Goal: Contribute content: Contribute content

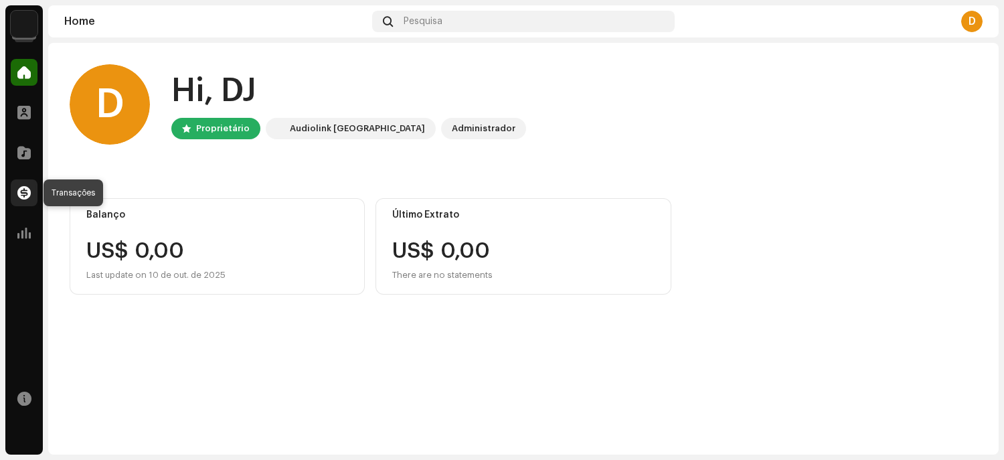
click at [21, 192] on span at bounding box center [23, 193] width 13 height 11
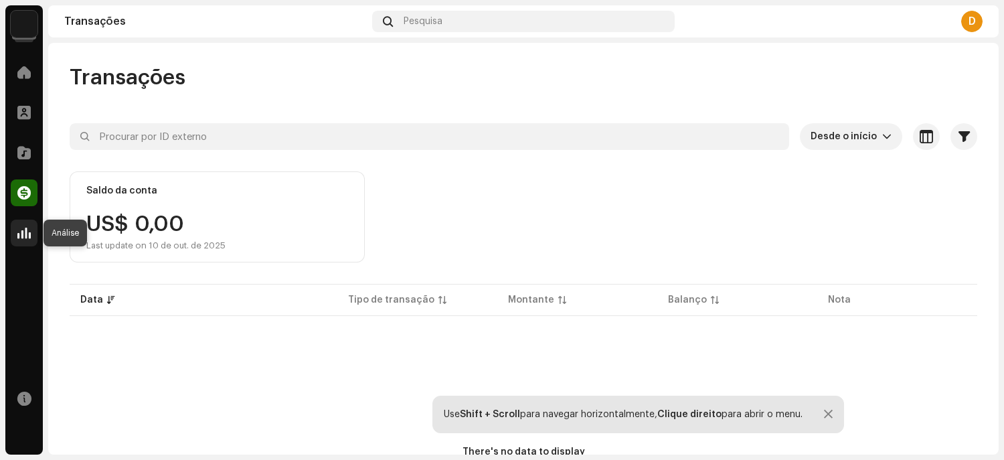
click at [21, 230] on span at bounding box center [23, 233] width 13 height 11
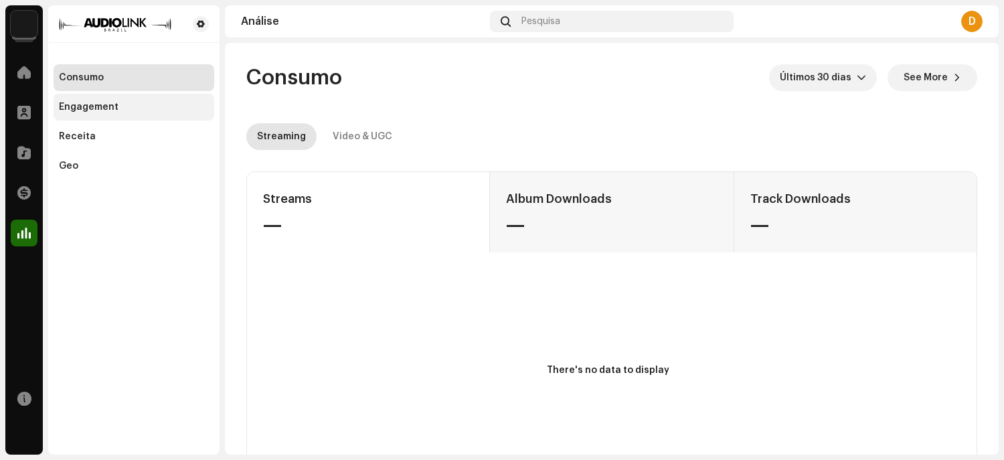
click at [105, 113] on div "Engagement" at bounding box center [134, 107] width 161 height 27
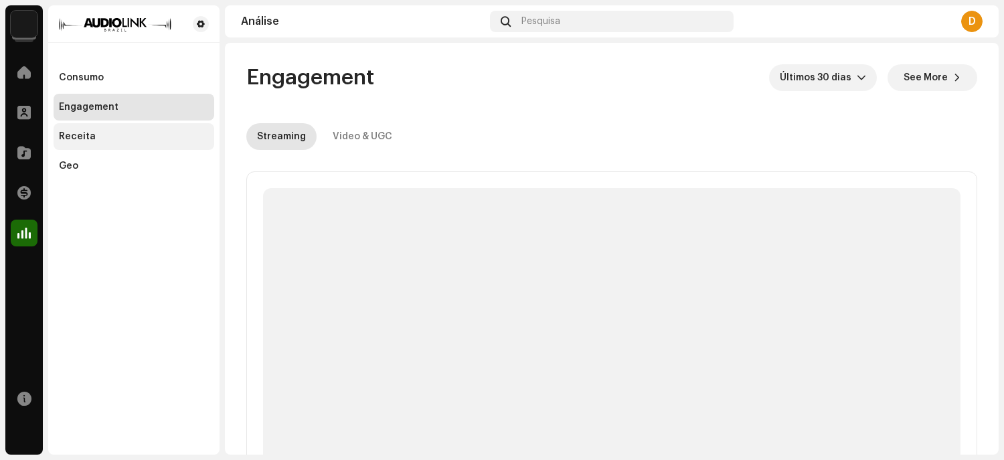
click at [72, 133] on div "Receita" at bounding box center [77, 136] width 37 height 11
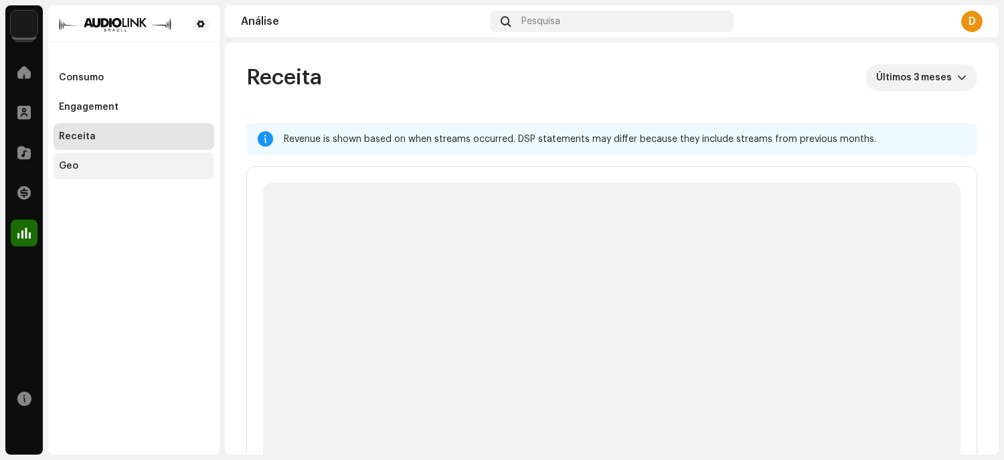
click at [55, 176] on div "Geo" at bounding box center [134, 166] width 161 height 27
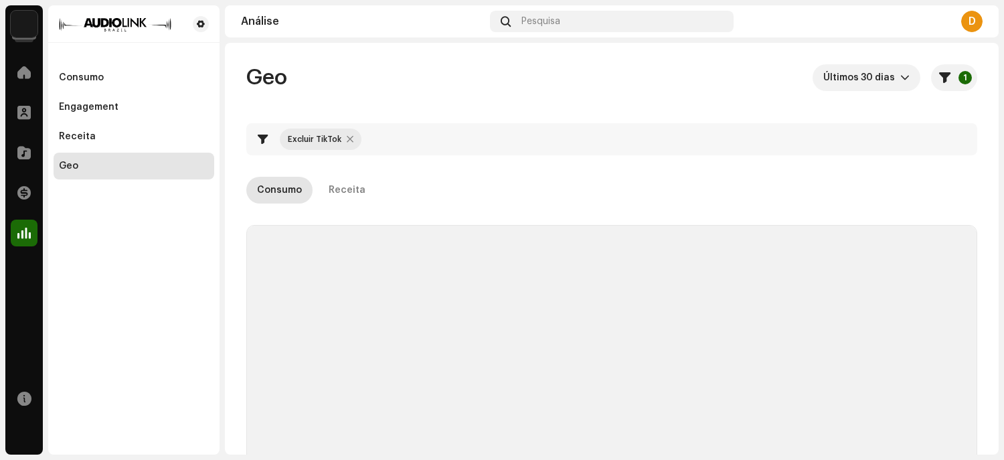
checkbox input "true"
click at [18, 29] on img at bounding box center [24, 24] width 27 height 27
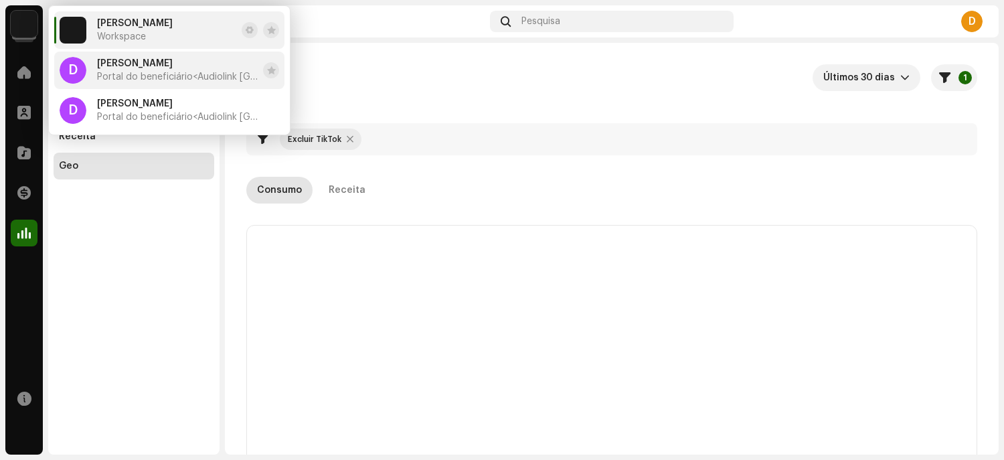
click at [145, 64] on div "DJ Frajola Portal do beneficiário <Audiolink Brasil>" at bounding box center [177, 70] width 161 height 24
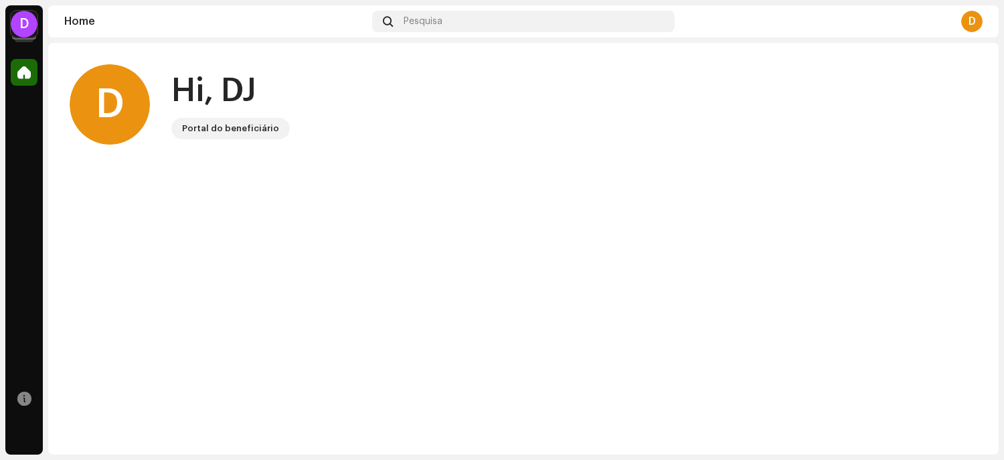
click at [28, 27] on div "D" at bounding box center [24, 24] width 27 height 27
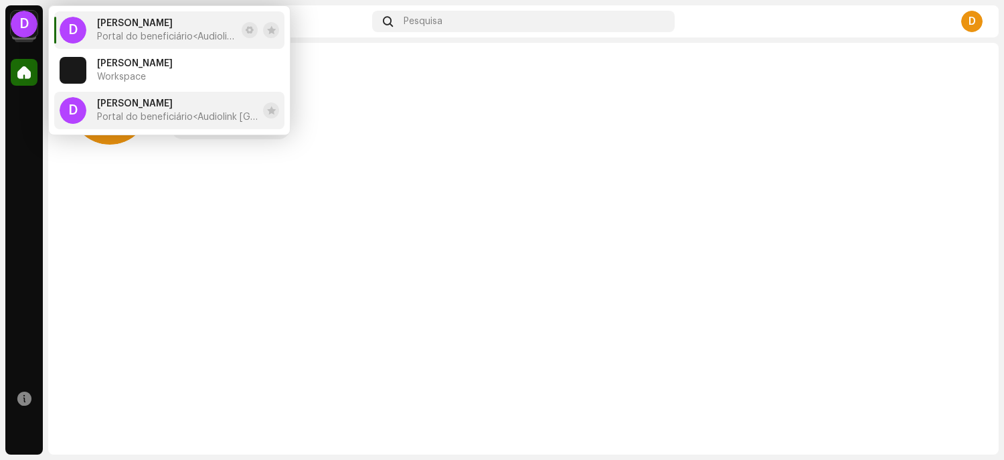
click at [137, 102] on span "[PERSON_NAME]" at bounding box center [135, 103] width 76 height 11
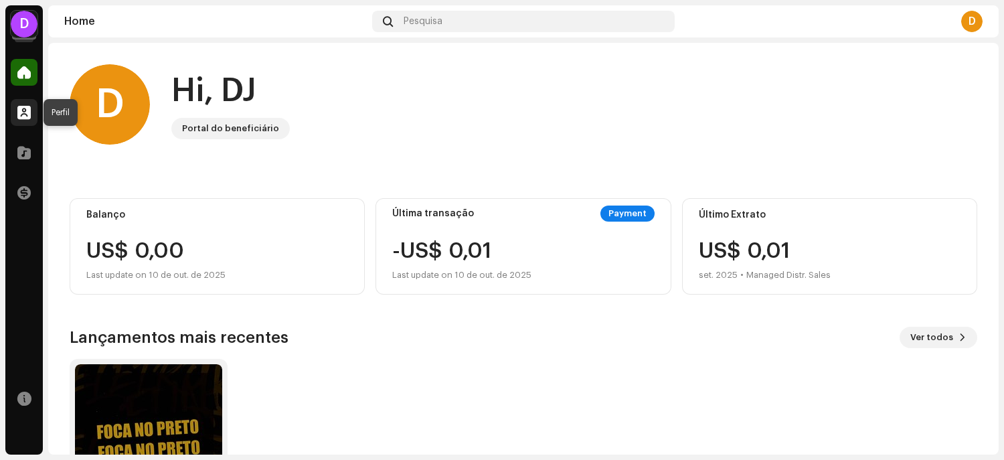
click at [20, 116] on span at bounding box center [23, 112] width 13 height 11
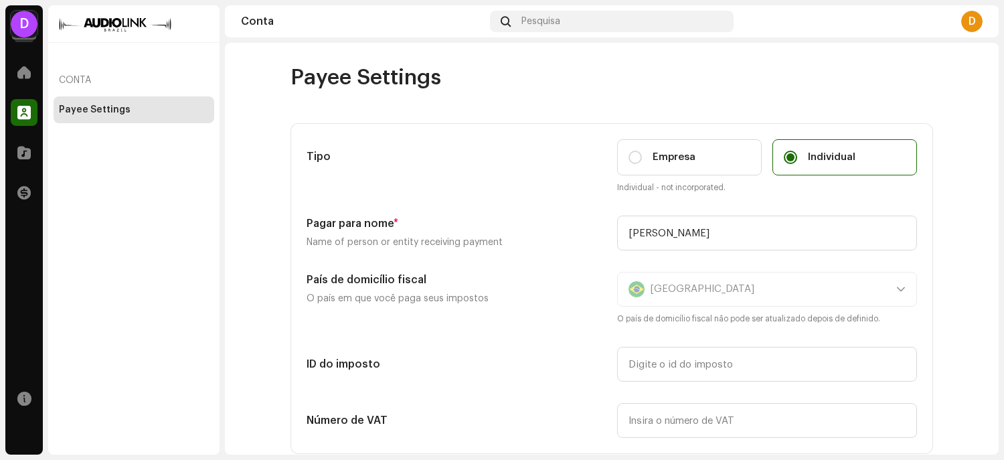
click at [21, 168] on div "Catálogo" at bounding box center [24, 153] width 38 height 38
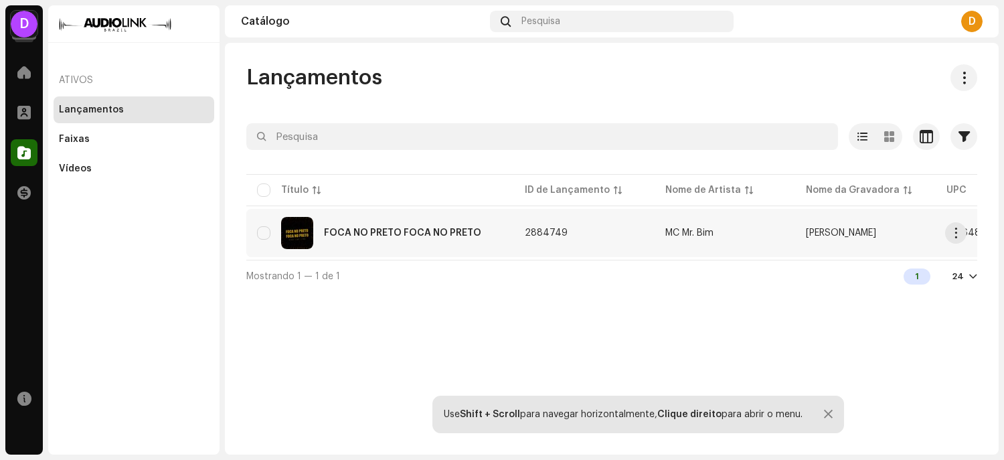
click at [393, 230] on div "FOCA NO PRETO FOCA NO PRETO" at bounding box center [402, 232] width 157 height 9
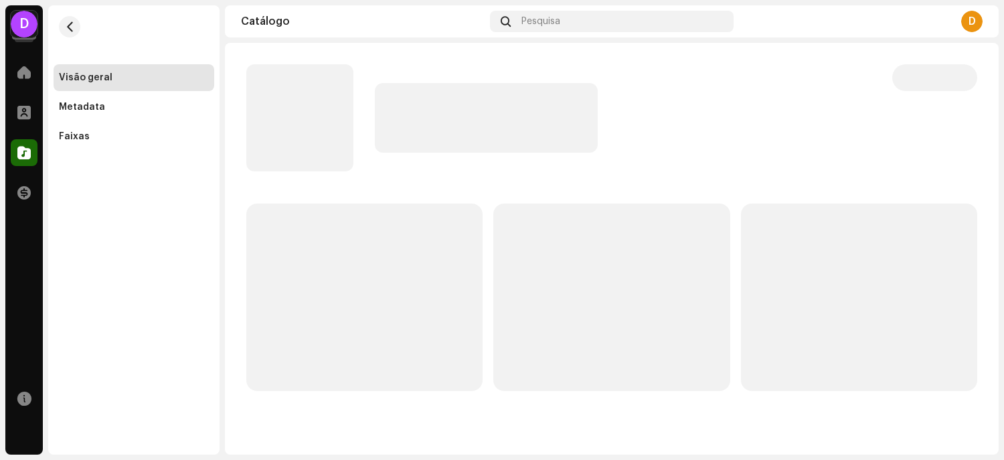
click at [966, 19] on div "D" at bounding box center [972, 21] width 21 height 21
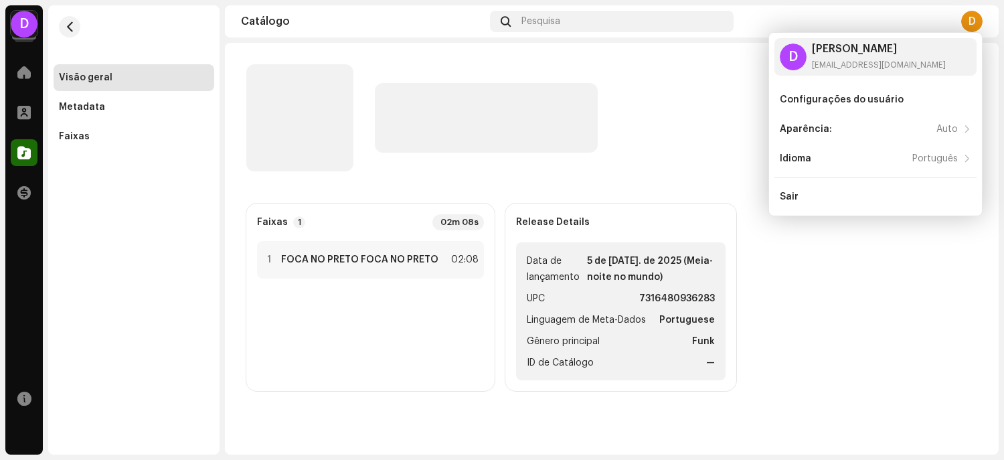
click at [139, 309] on div "Visão geral Metadata Faixas" at bounding box center [133, 229] width 171 height 449
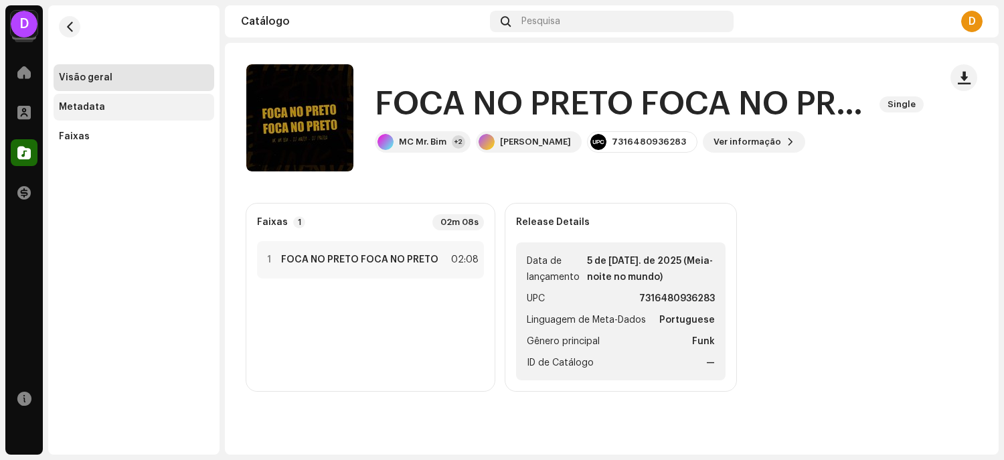
click at [70, 108] on div "Metadata" at bounding box center [82, 107] width 46 height 11
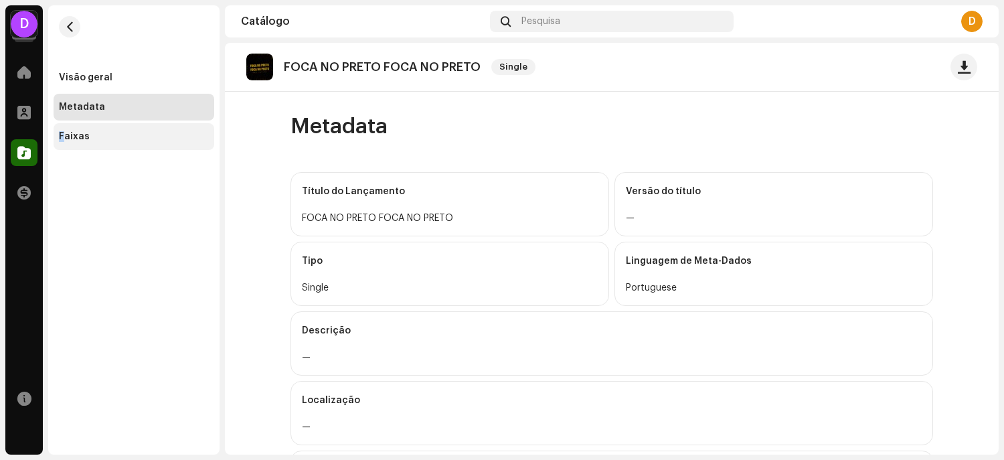
click at [62, 145] on div "Faixas" at bounding box center [134, 136] width 161 height 27
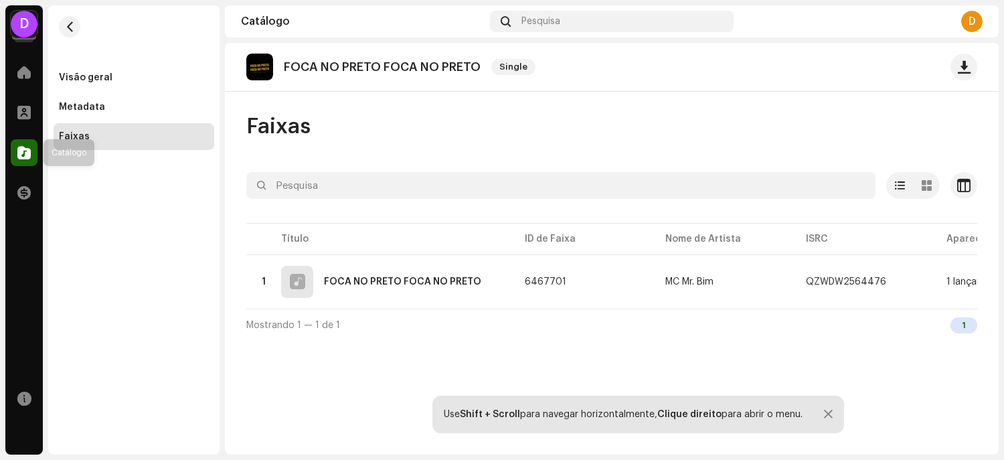
click at [13, 157] on div at bounding box center [24, 152] width 27 height 27
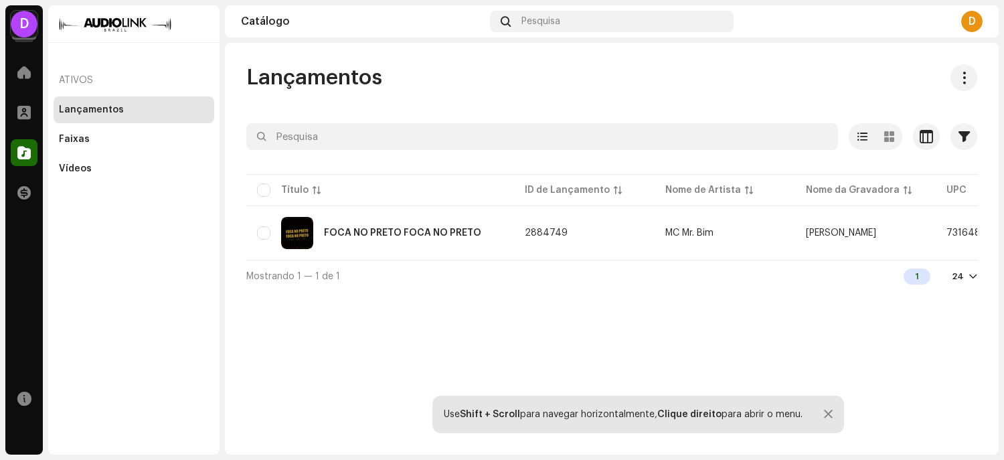
click at [812, 414] on div "Use Shift + Scroll para navegar horizontalmente, Clique direito para abrir o me…" at bounding box center [639, 415] width 412 height 38
click at [822, 408] on div "Use Shift + Scroll para navegar horizontalmente, Clique direito para abrir o me…" at bounding box center [639, 415] width 412 height 38
click at [825, 415] on div at bounding box center [828, 414] width 9 height 11
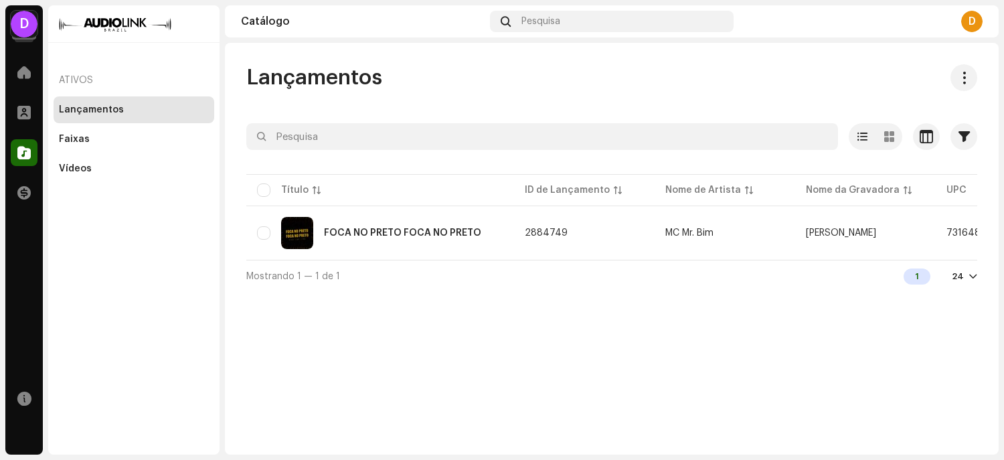
click at [21, 31] on div "D" at bounding box center [24, 24] width 27 height 27
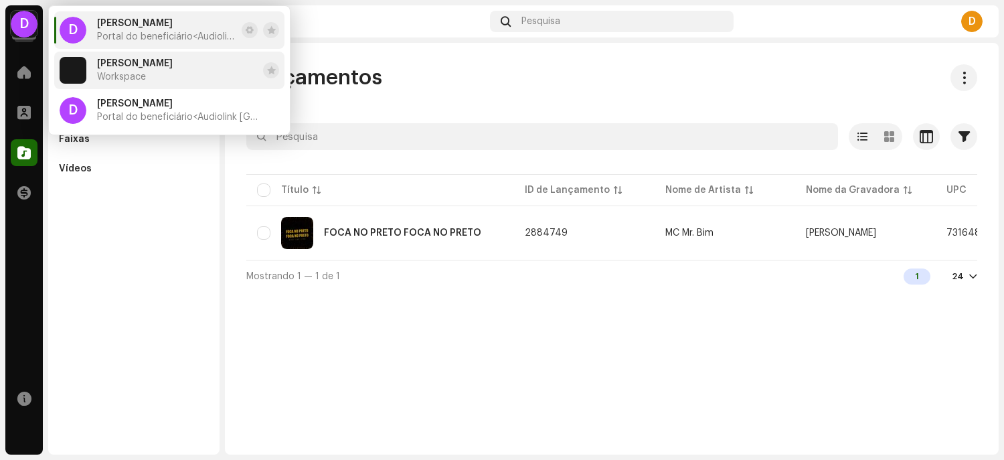
click at [147, 66] on li "[PERSON_NAME] Workspace" at bounding box center [169, 71] width 230 height 38
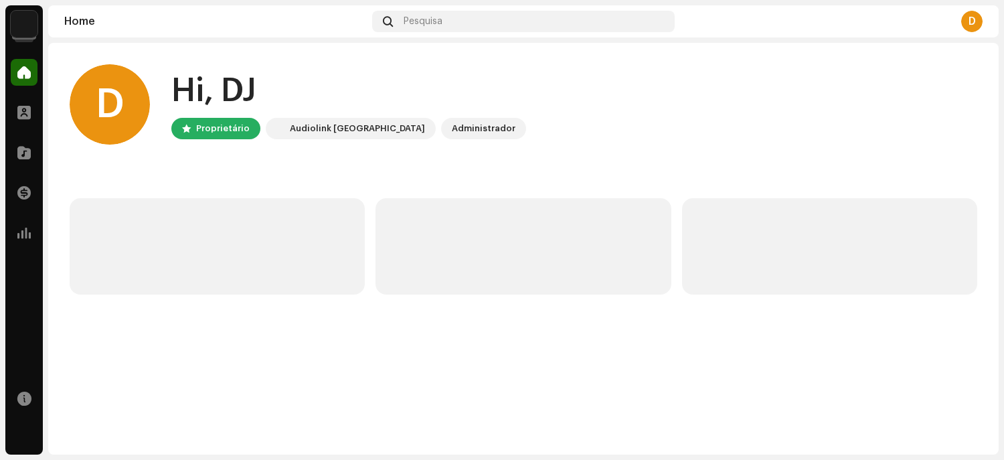
click at [326, 129] on div "Audiolink Brasil" at bounding box center [357, 129] width 135 height 16
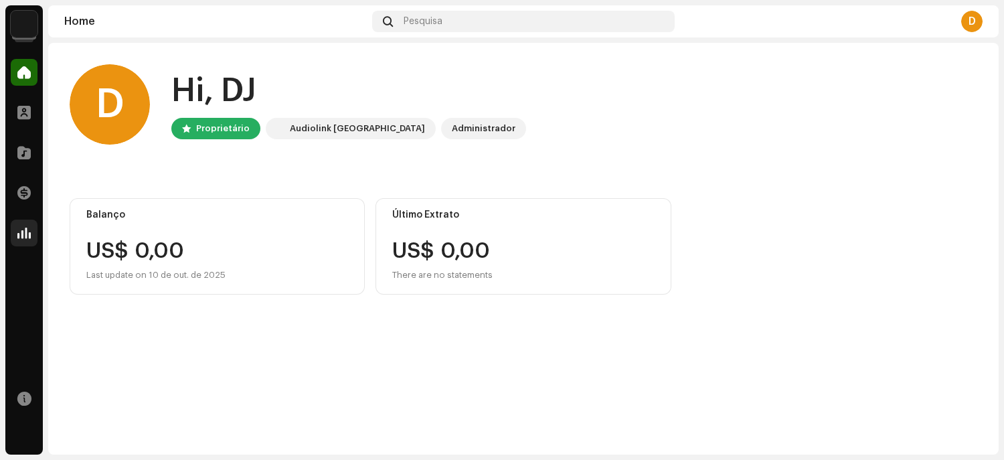
click at [33, 229] on div at bounding box center [24, 233] width 27 height 27
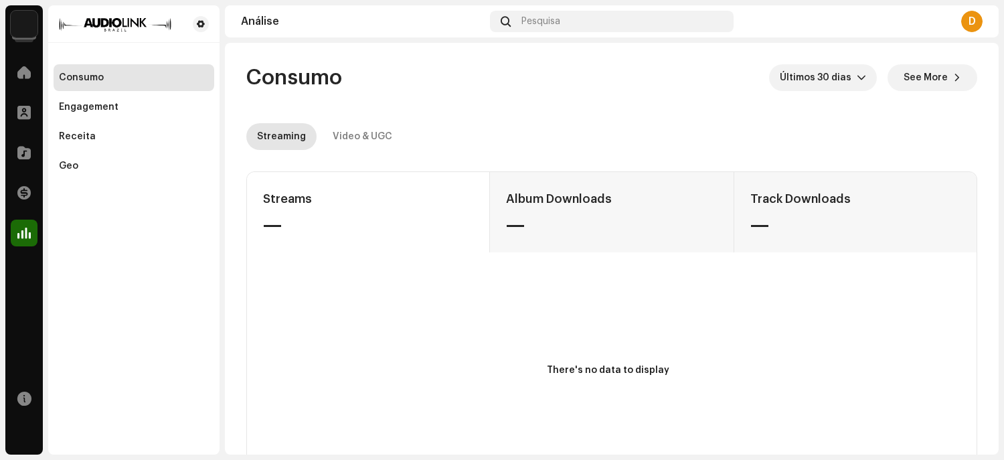
drag, startPoint x: 296, startPoint y: 244, endPoint x: 294, endPoint y: 198, distance: 45.6
click at [297, 240] on div "Streams — Album Downloads — Track Downloads —" at bounding box center [612, 212] width 730 height 80
click at [288, 143] on div "Streaming" at bounding box center [281, 136] width 49 height 27
click at [348, 131] on div "Video & UGC" at bounding box center [363, 136] width 60 height 27
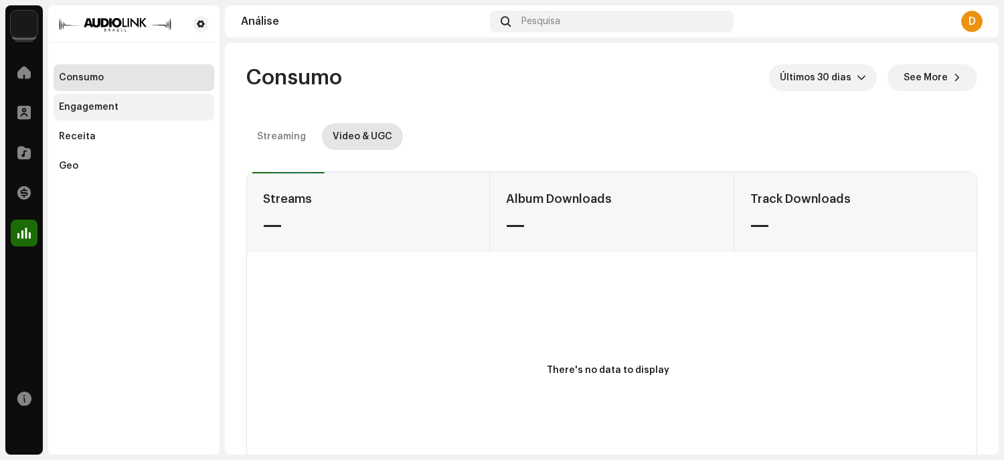
click at [79, 111] on div "Engagement" at bounding box center [89, 107] width 60 height 11
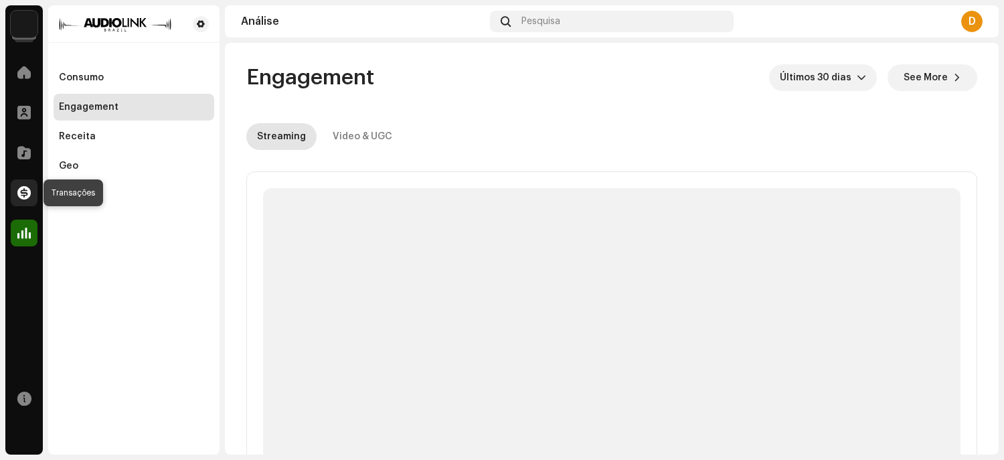
click at [13, 188] on div at bounding box center [24, 192] width 27 height 27
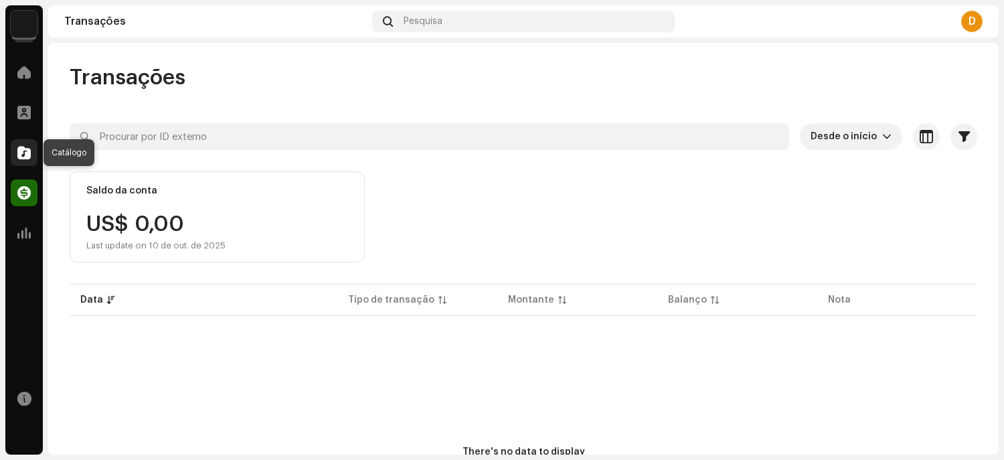
click at [19, 155] on span at bounding box center [23, 152] width 13 height 11
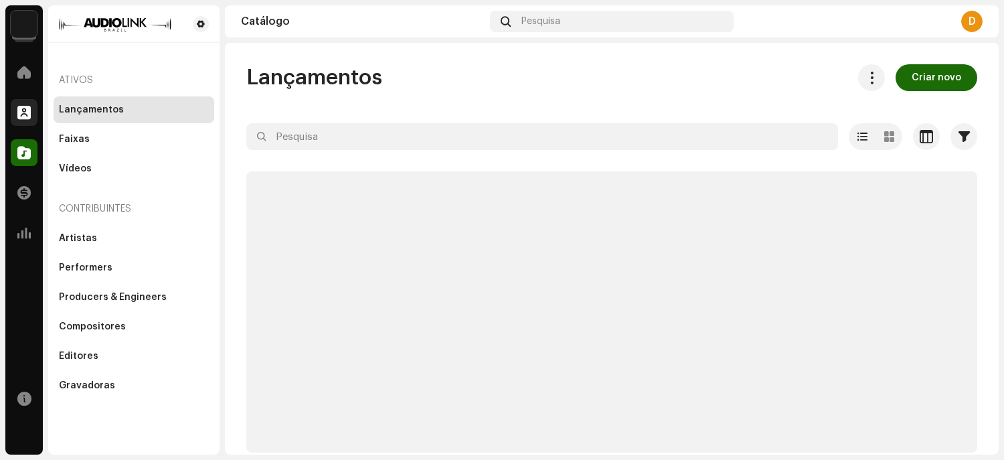
click at [18, 103] on div at bounding box center [24, 112] width 27 height 27
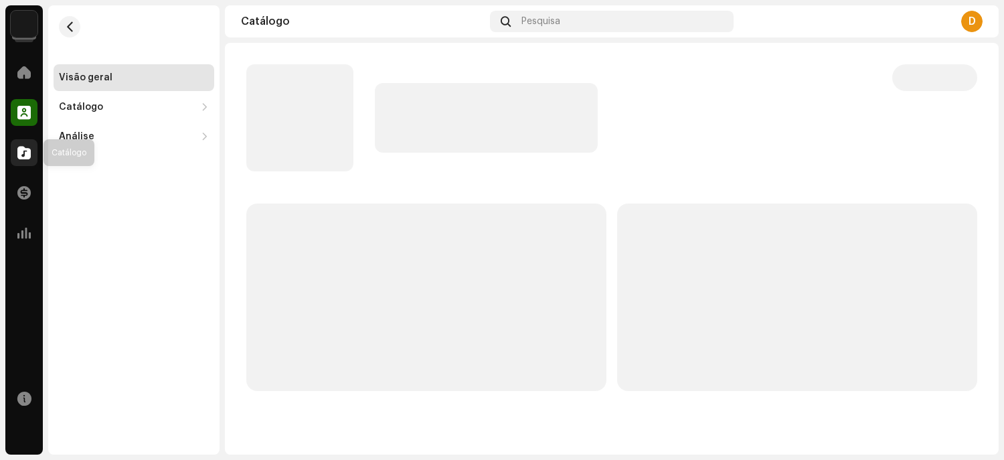
click at [21, 151] on span at bounding box center [23, 152] width 13 height 11
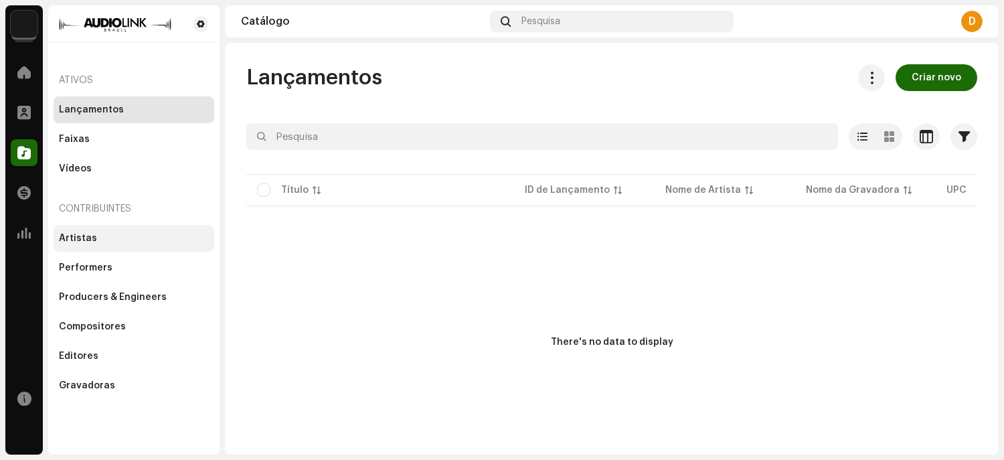
click at [121, 241] on div "Artistas" at bounding box center [134, 238] width 150 height 11
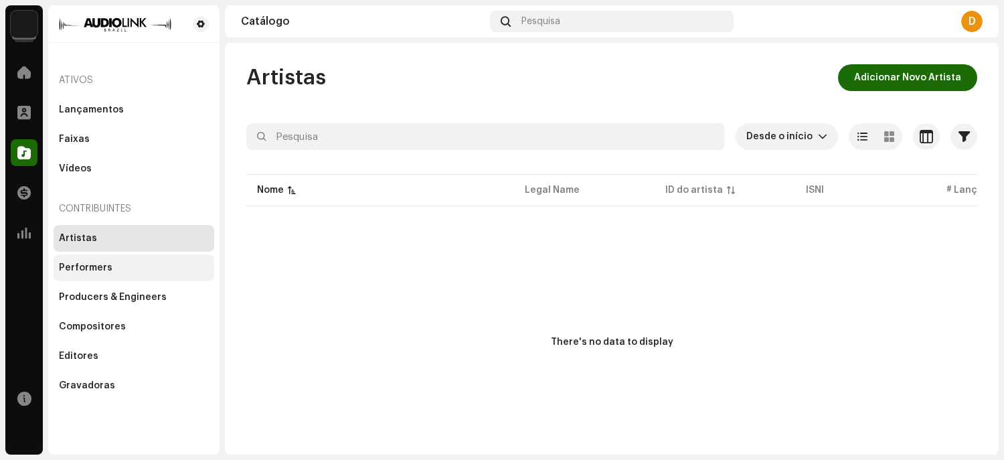
click at [112, 269] on div "Performers" at bounding box center [134, 268] width 150 height 11
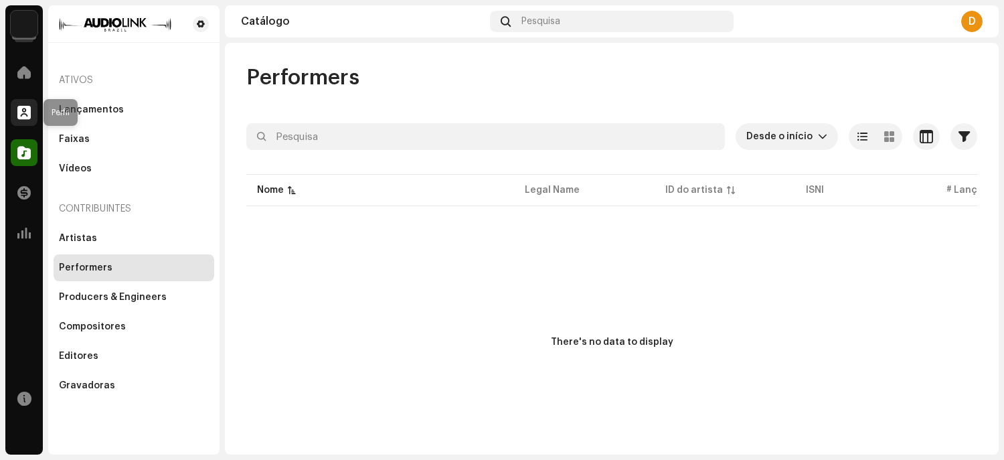
click at [30, 115] on span at bounding box center [23, 112] width 13 height 11
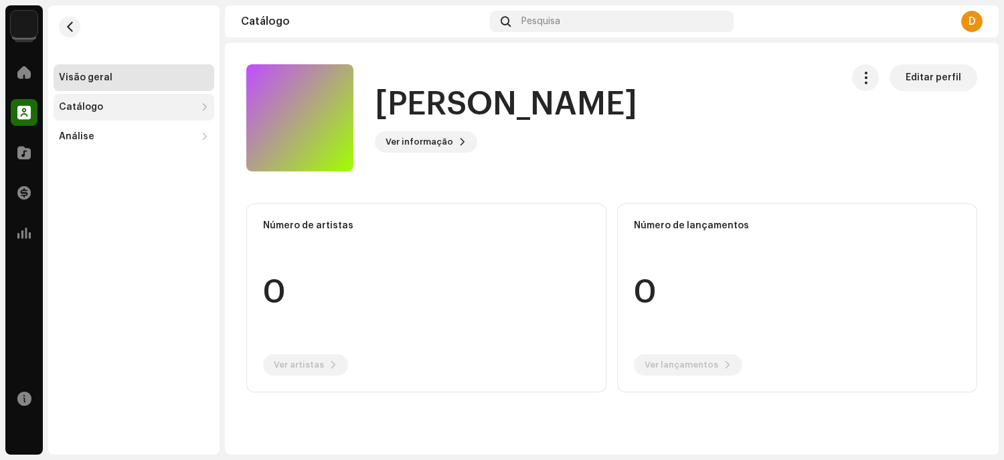
click at [94, 108] on div "Catálogo" at bounding box center [81, 107] width 44 height 11
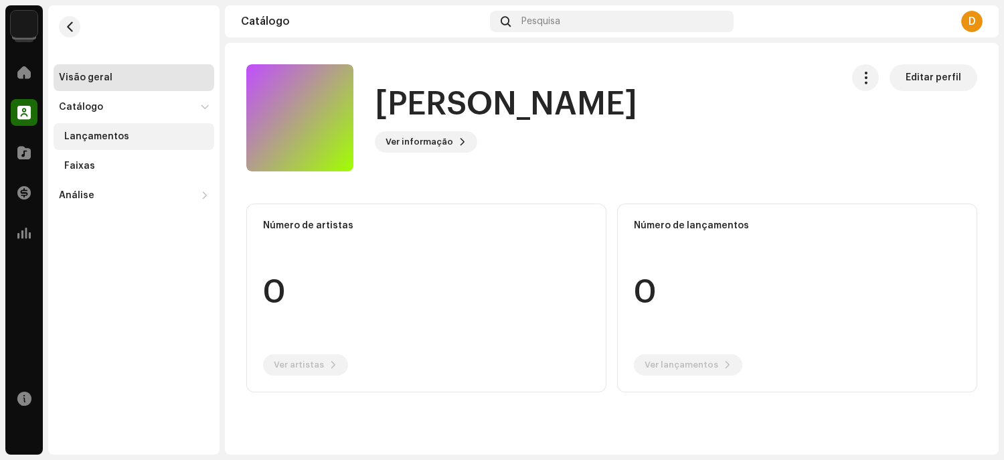
click at [86, 139] on div "Lançamentos" at bounding box center [96, 136] width 65 height 11
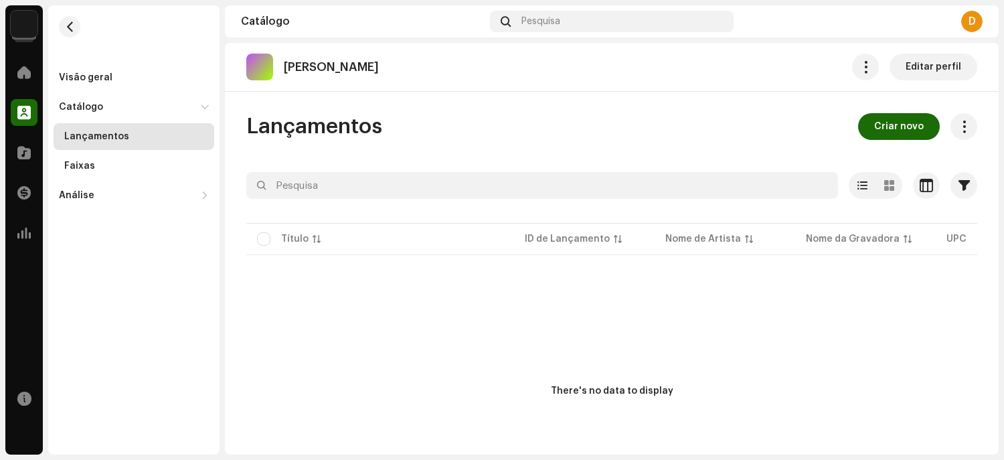
click at [880, 117] on span "Criar novo" at bounding box center [900, 126] width 50 height 27
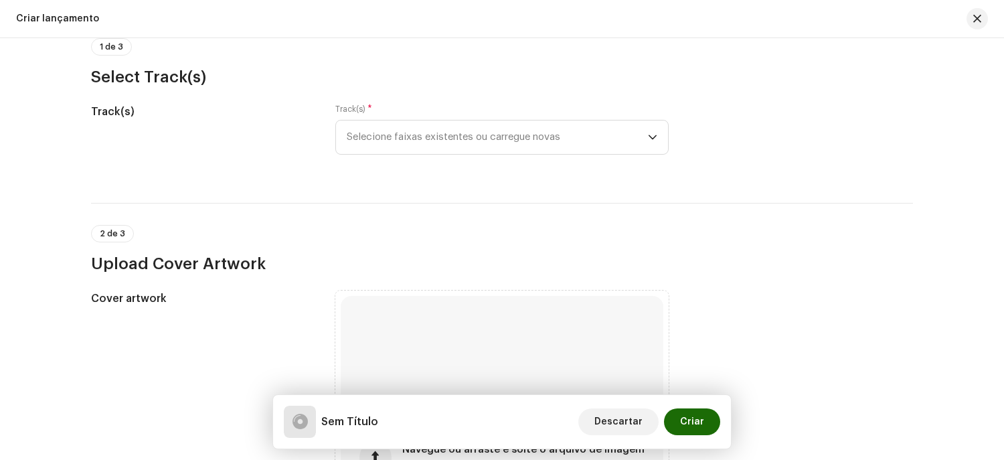
scroll to position [134, 0]
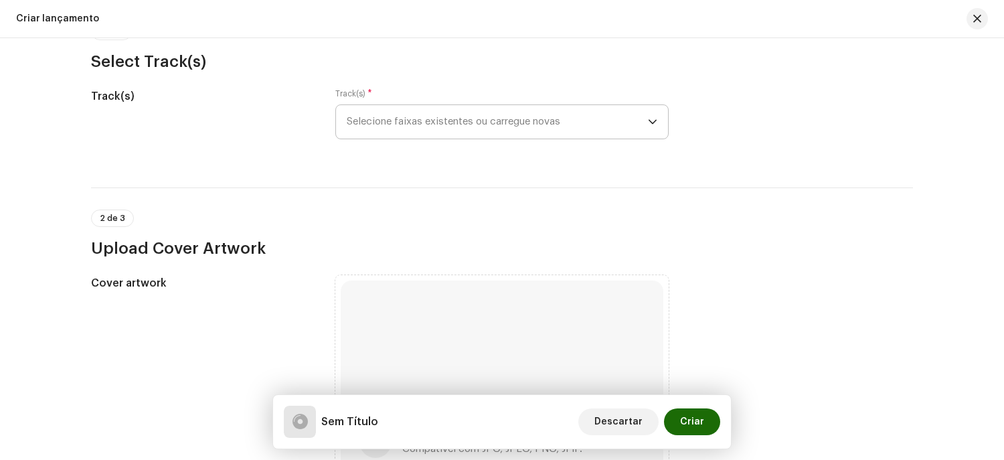
click at [447, 133] on span "Selecione faixas existentes ou carregue novas" at bounding box center [497, 121] width 301 height 33
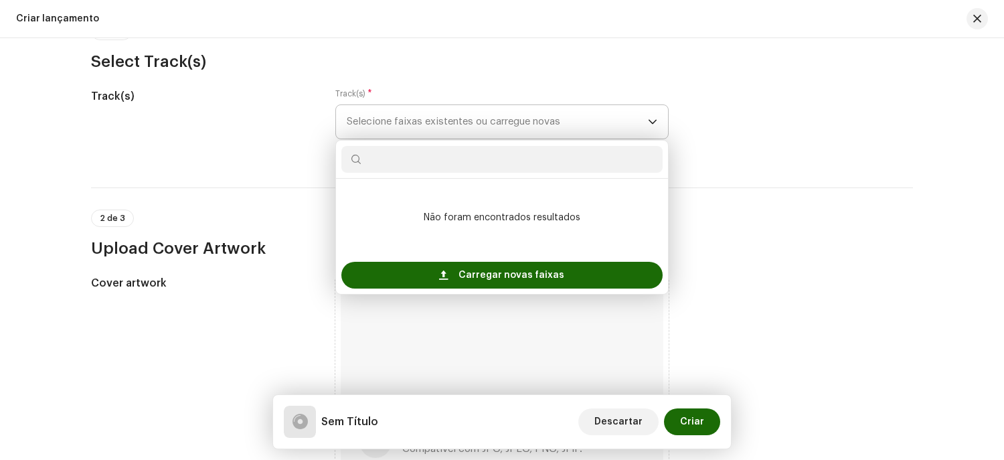
drag, startPoint x: 447, startPoint y: 129, endPoint x: 416, endPoint y: 131, distance: 30.8
click at [446, 129] on span "Selecione faixas existentes ou carregue novas" at bounding box center [497, 121] width 301 height 33
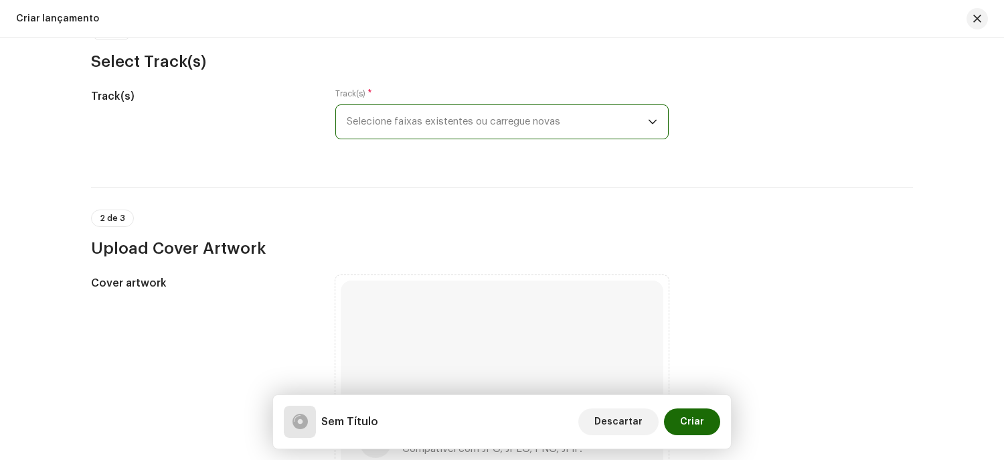
click at [595, 117] on span "Selecione faixas existentes ou carregue novas" at bounding box center [497, 121] width 301 height 33
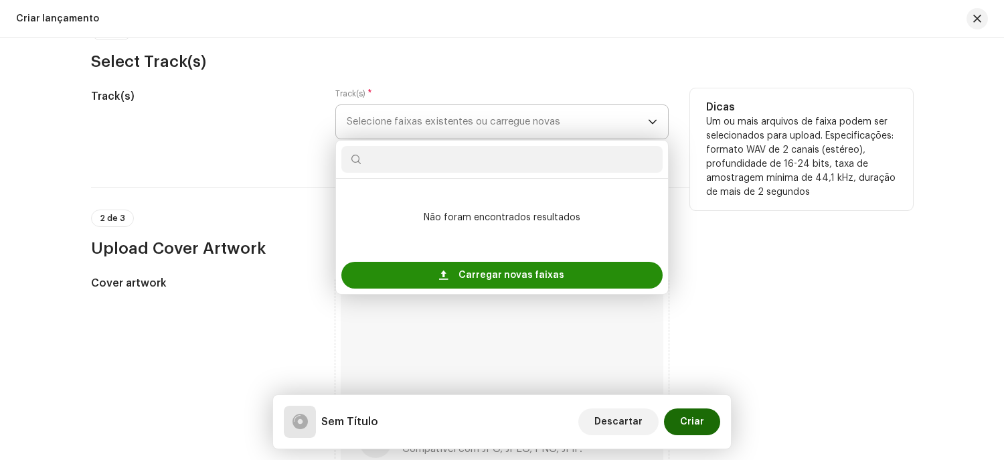
click at [506, 271] on span "Carregar novas faixas" at bounding box center [512, 275] width 106 height 27
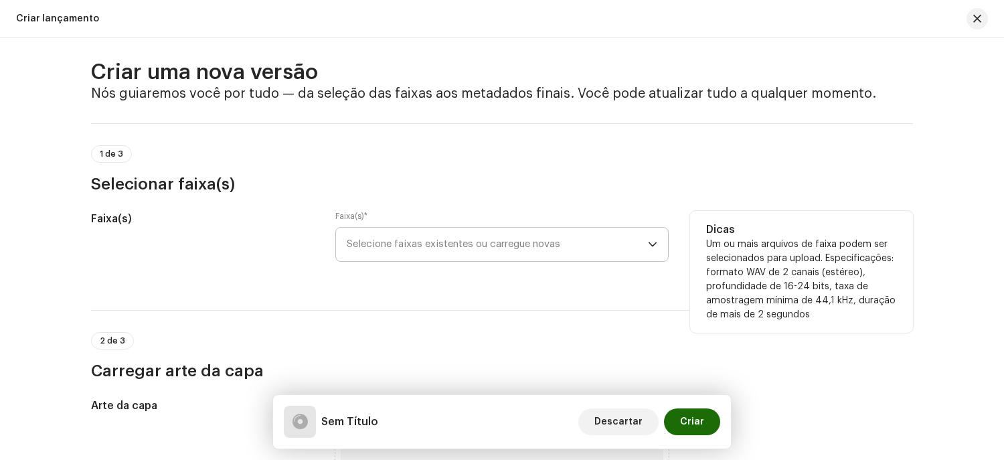
scroll to position [0, 0]
